Goal: Task Accomplishment & Management: Manage account settings

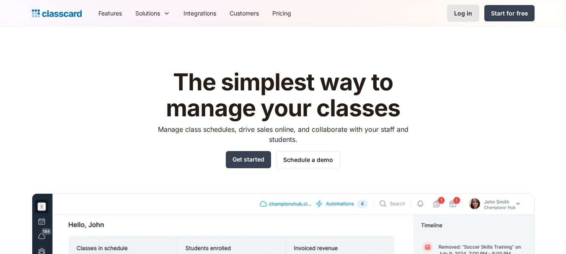
click at [461, 8] on link "Log in" at bounding box center [463, 13] width 32 height 17
click at [510, 18] on link "Start for free" at bounding box center [509, 13] width 50 height 16
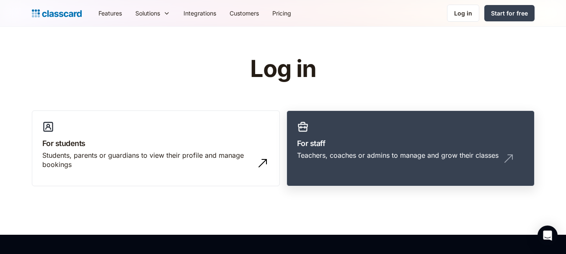
click at [437, 138] on h3 "For staff" at bounding box center [410, 143] width 227 height 11
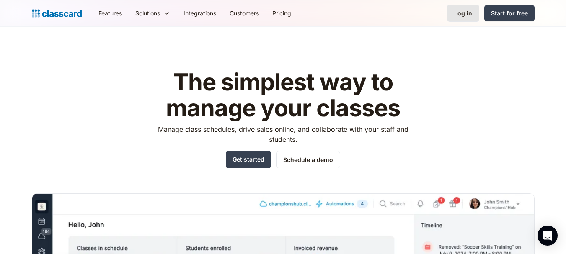
click at [463, 18] on link "Log in" at bounding box center [463, 13] width 32 height 17
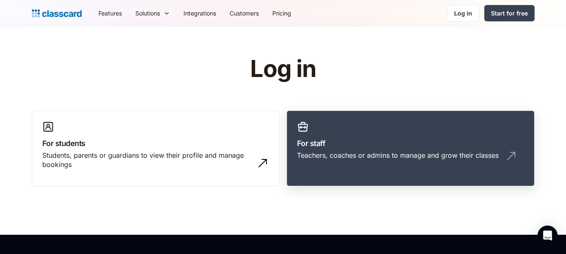
click at [510, 156] on img at bounding box center [510, 155] width 13 height 13
